Goal: Find specific page/section: Find specific page/section

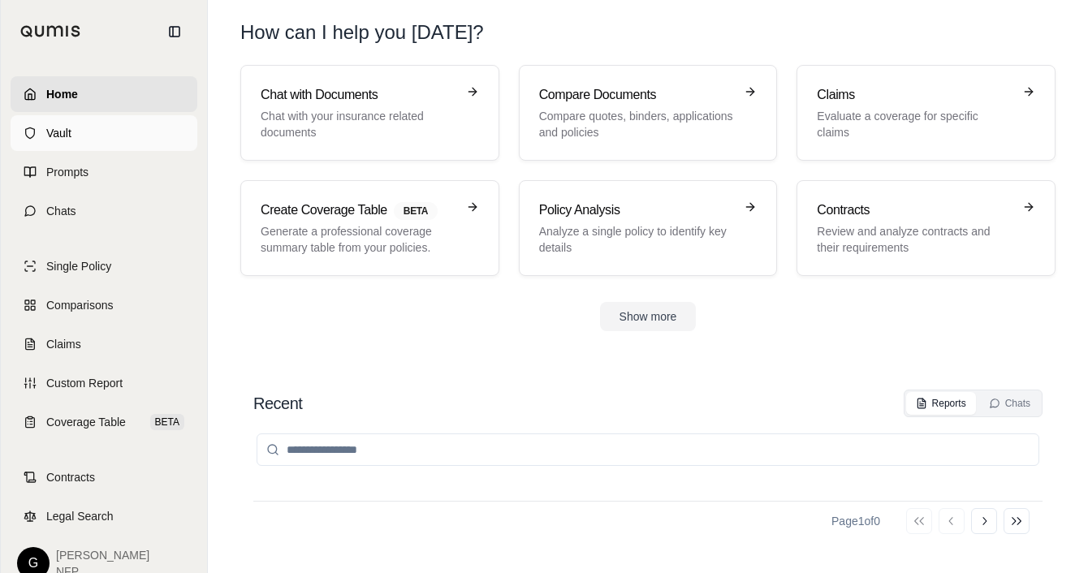
click at [62, 130] on span "Vault" at bounding box center [58, 133] width 25 height 16
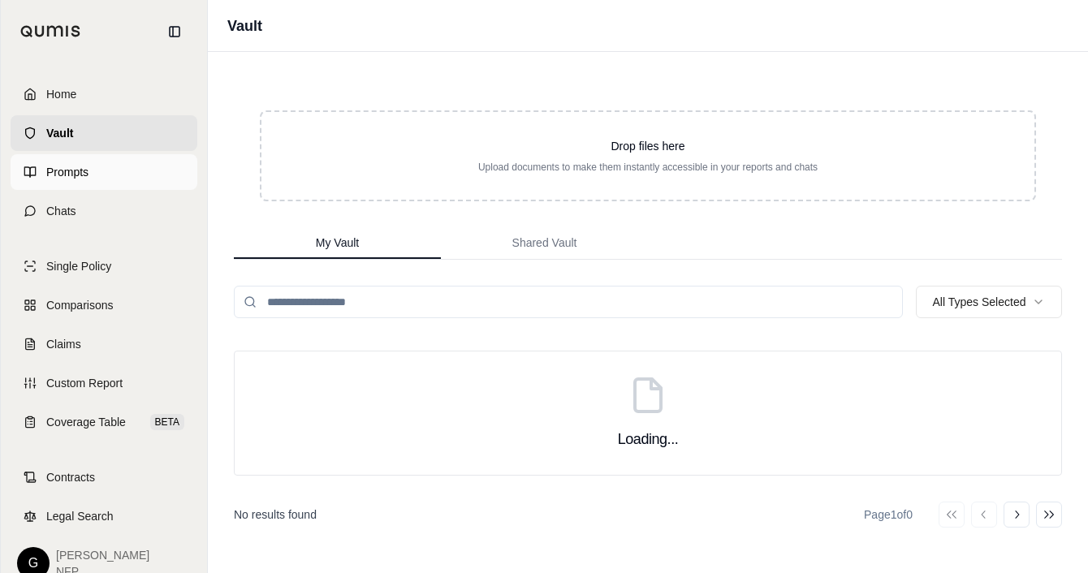
click at [75, 162] on link "Prompts" at bounding box center [104, 172] width 187 height 36
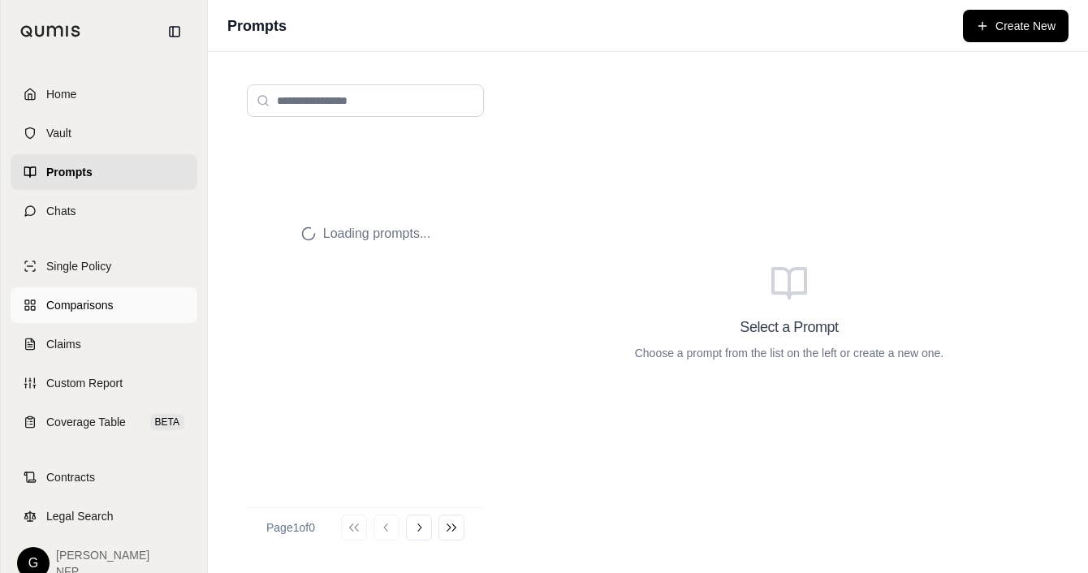
click at [88, 301] on span "Comparisons" at bounding box center [79, 305] width 67 height 16
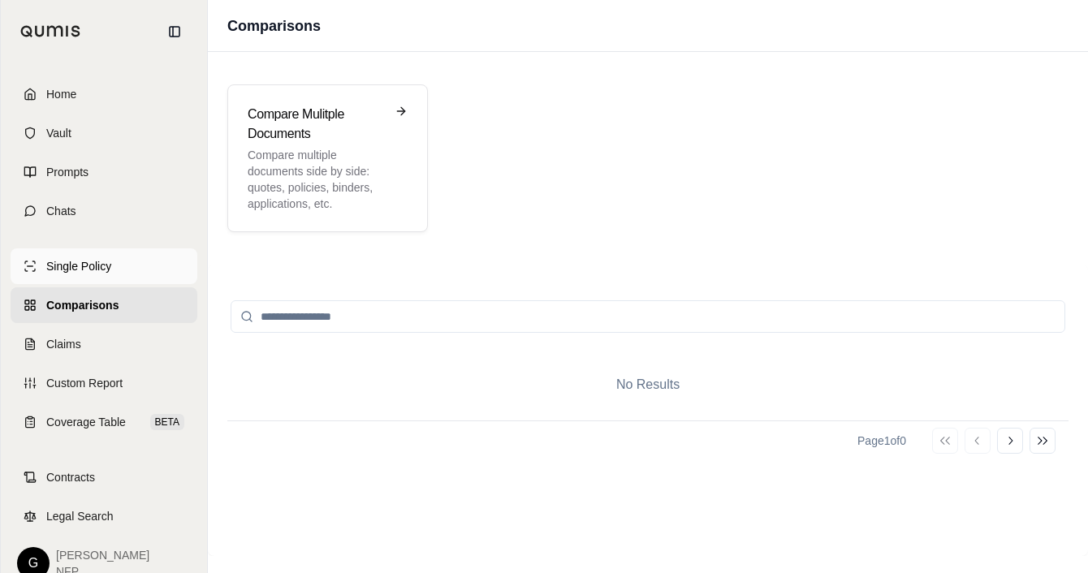
click at [88, 267] on span "Single Policy" at bounding box center [78, 266] width 65 height 16
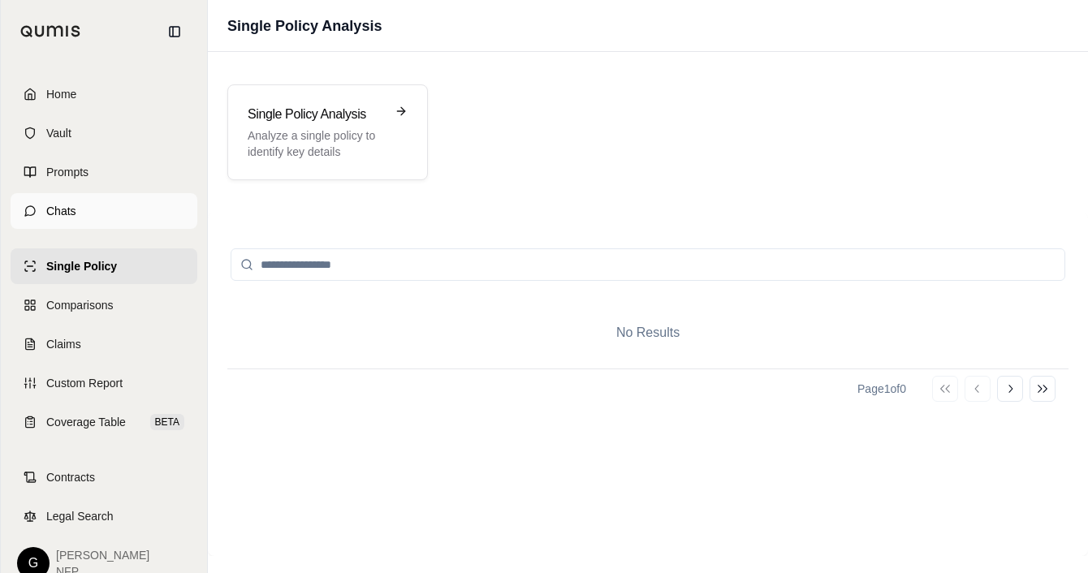
click at [90, 203] on link "Chats" at bounding box center [104, 211] width 187 height 36
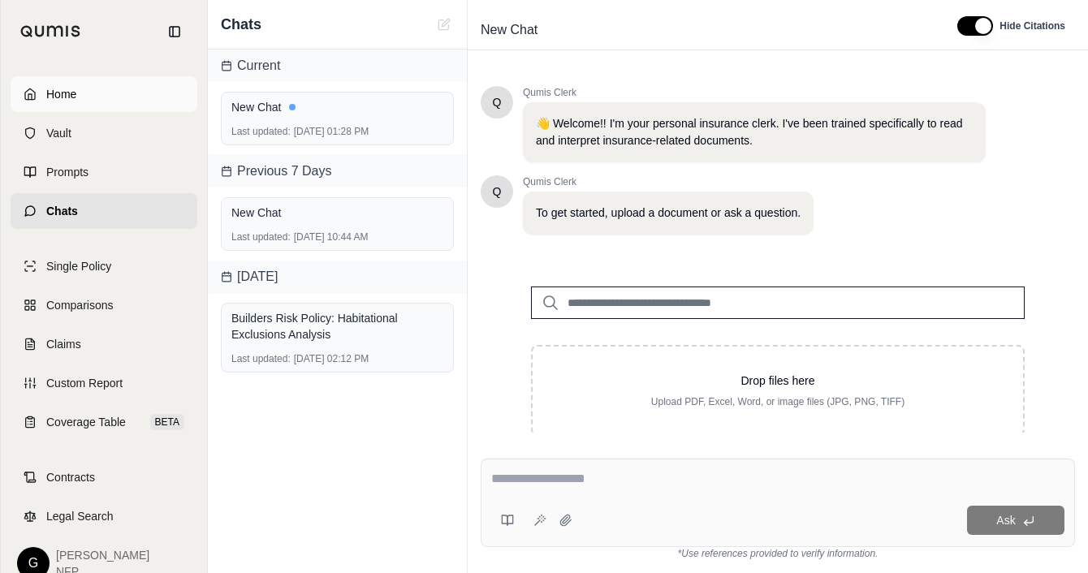
click at [84, 97] on link "Home" at bounding box center [104, 94] width 187 height 36
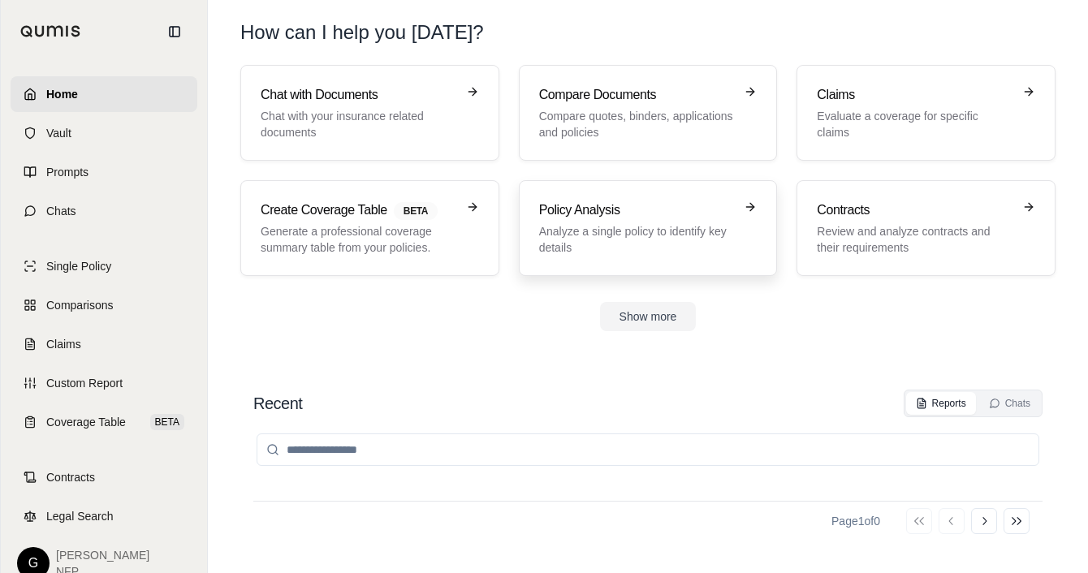
click at [594, 222] on div "Policy Analysis Analyze a single policy to identify key details" at bounding box center [637, 228] width 196 height 55
